Goal: Information Seeking & Learning: Learn about a topic

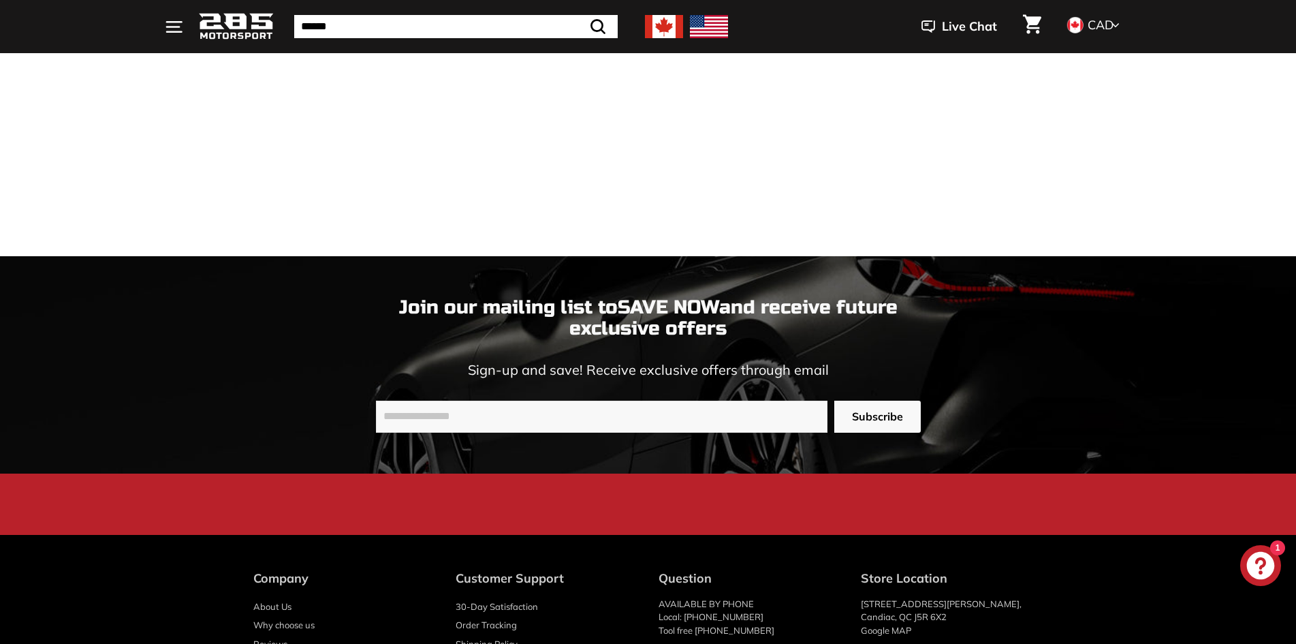
scroll to position [3905, 0]
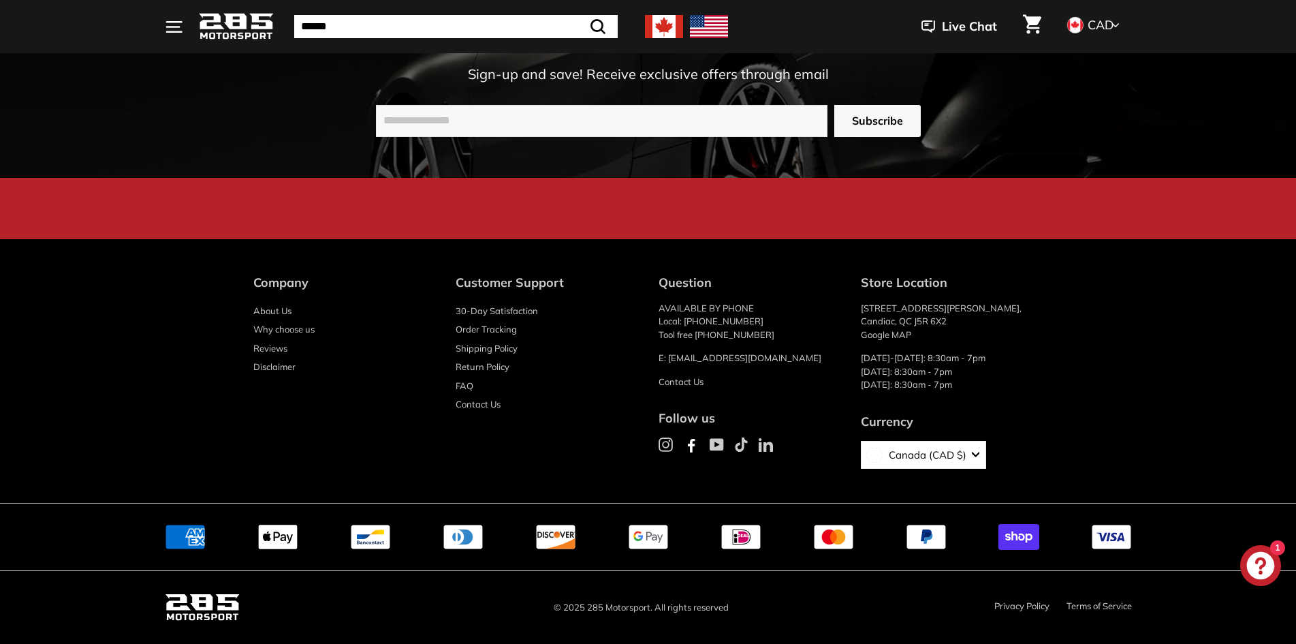
click at [271, 313] on link "About Us" at bounding box center [272, 311] width 38 height 19
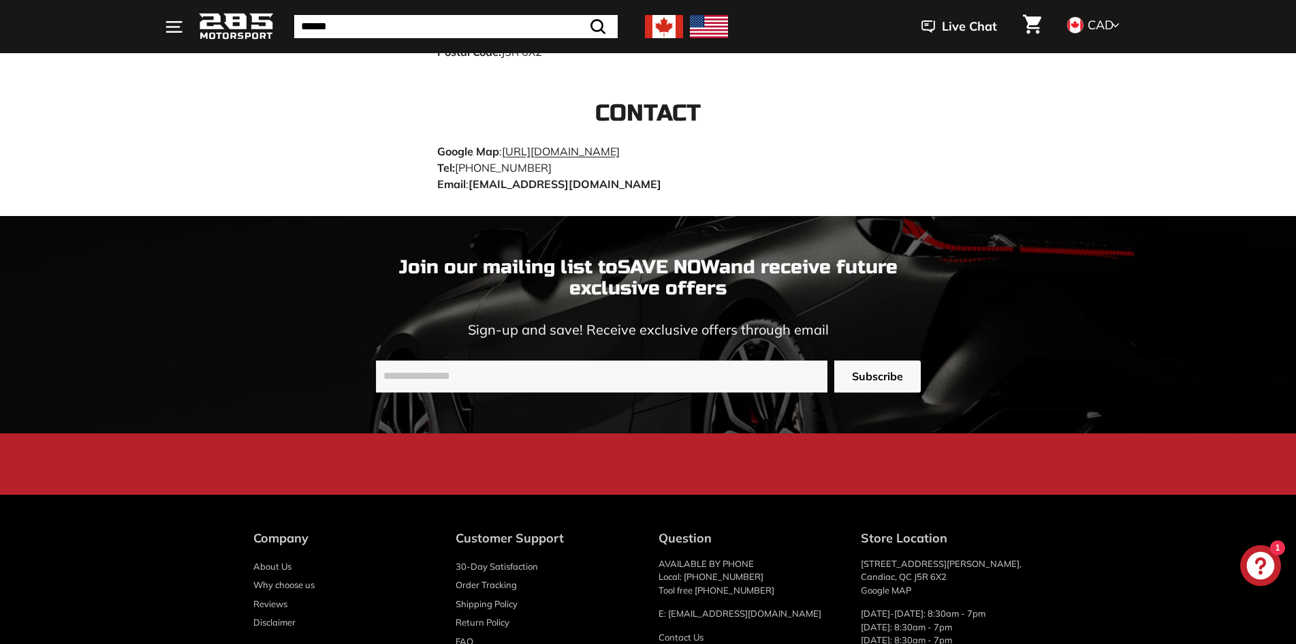
scroll to position [2870, 0]
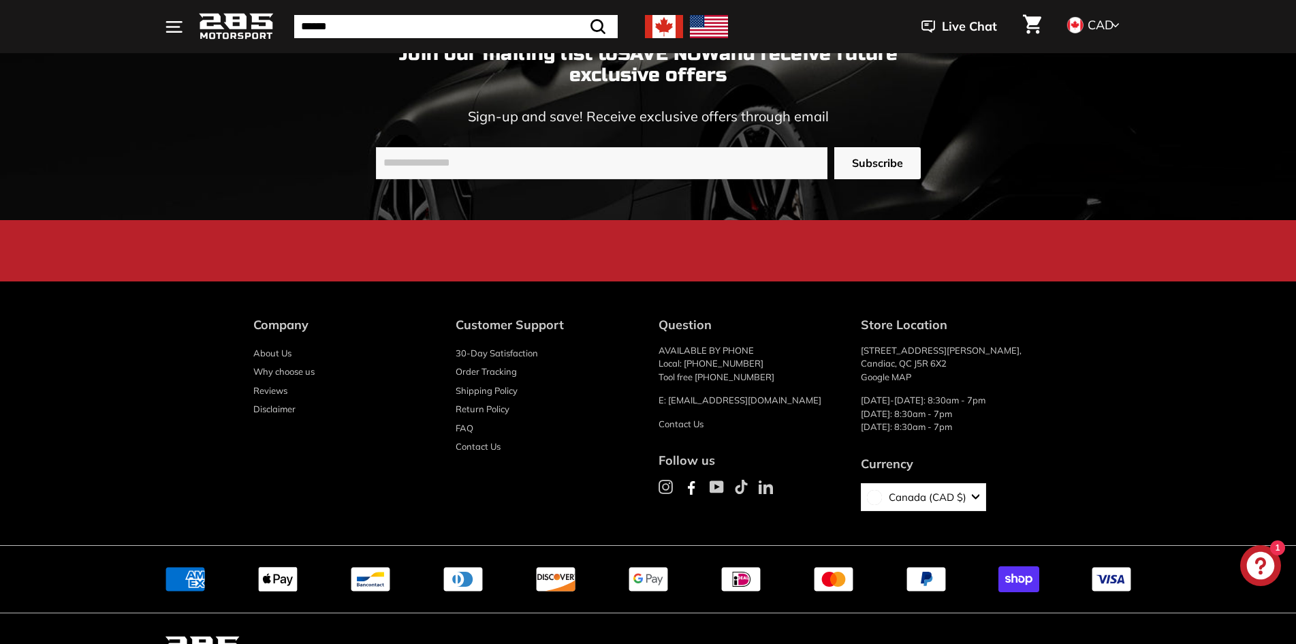
click at [269, 344] on link "About Us" at bounding box center [272, 353] width 38 height 19
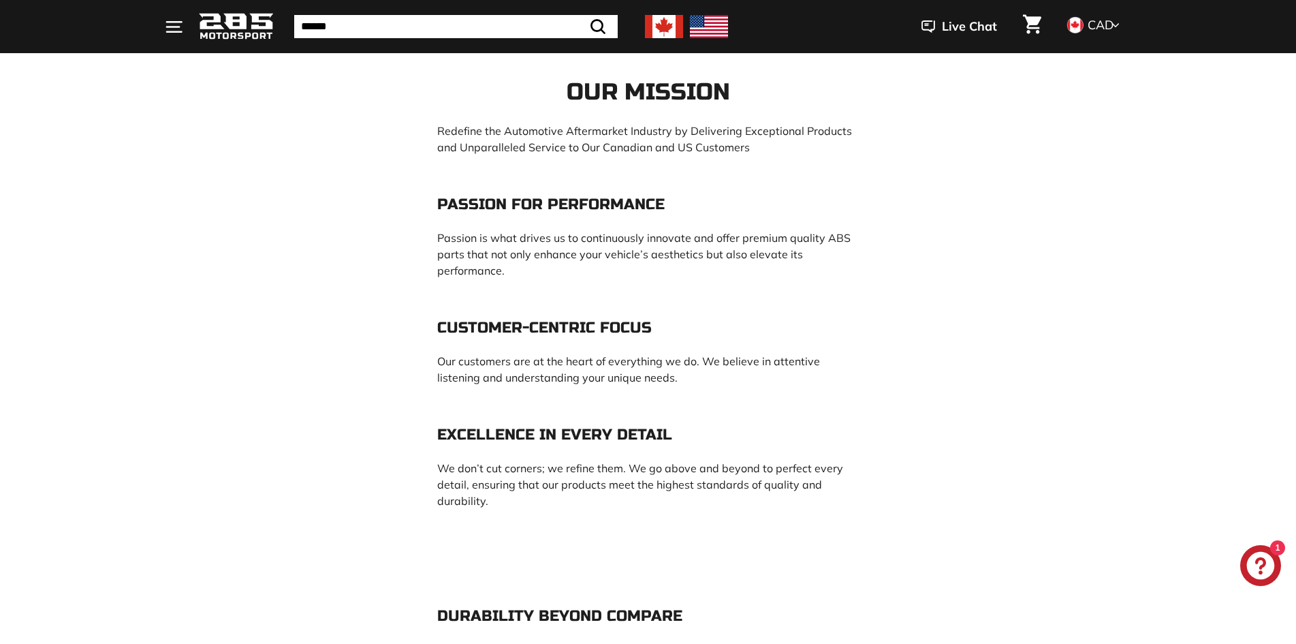
scroll to position [1158, 0]
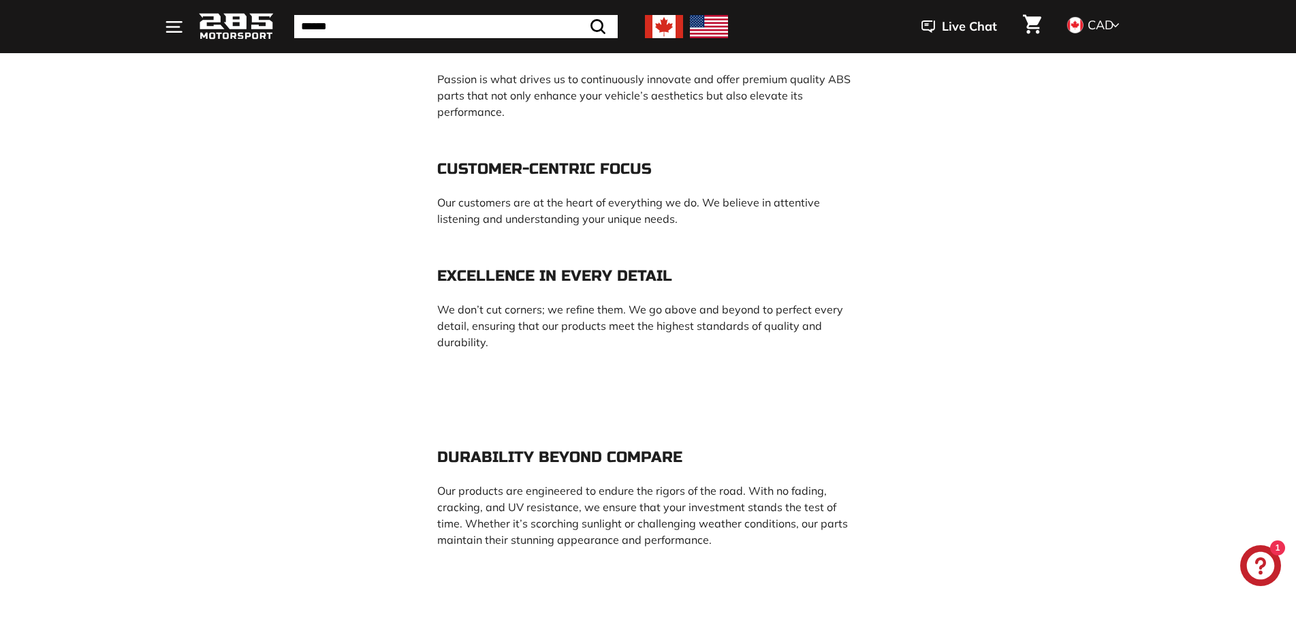
click at [353, 407] on section "About Us ● History ● Mission ● The Highest Quality Of Products ● Warranty ● US …" at bounding box center [648, 370] width 1296 height 2688
